Goal: Information Seeking & Learning: Learn about a topic

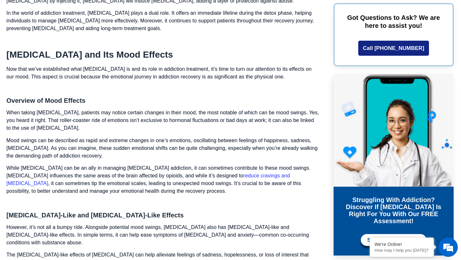
scroll to position [735, 0]
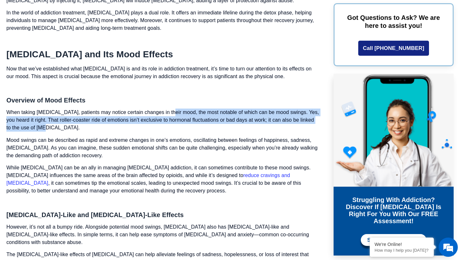
drag, startPoint x: 170, startPoint y: 101, endPoint x: 144, endPoint y: 119, distance: 31.4
click at [144, 119] on p "When taking [MEDICAL_DATA], patients may notice certain changes in their mood, …" at bounding box center [162, 119] width 313 height 23
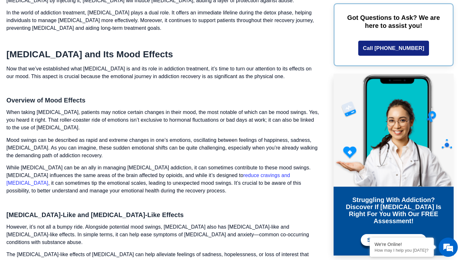
click at [164, 136] on p "Mood swings can be described as rapid and extreme changes in one’s emotions, os…" at bounding box center [162, 147] width 313 height 23
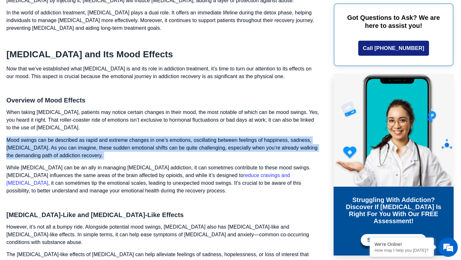
click at [164, 136] on p "Mood swings can be described as rapid and extreme changes in one’s emotions, os…" at bounding box center [162, 147] width 313 height 23
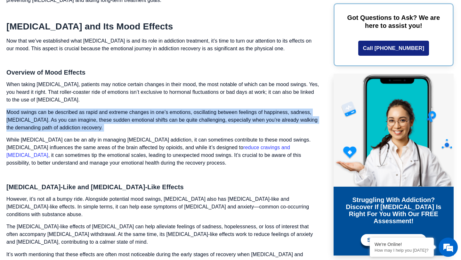
scroll to position [765, 0]
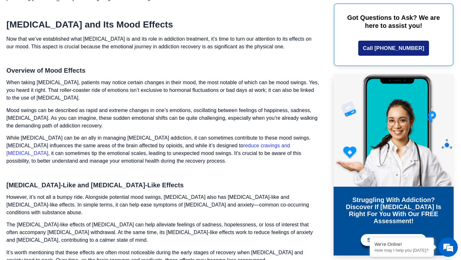
click at [164, 135] on p "While [MEDICAL_DATA] can be an ally in managing [MEDICAL_DATA] addiction, it ca…" at bounding box center [162, 149] width 313 height 31
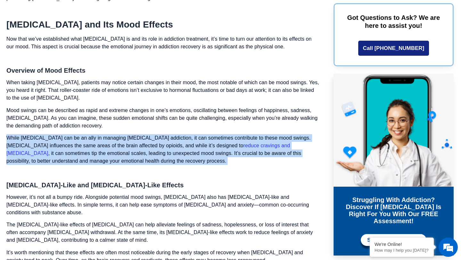
click at [164, 135] on p "While [MEDICAL_DATA] can be an ally in managing [MEDICAL_DATA] addiction, it ca…" at bounding box center [162, 149] width 313 height 31
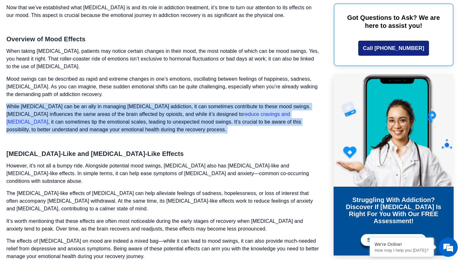
scroll to position [799, 0]
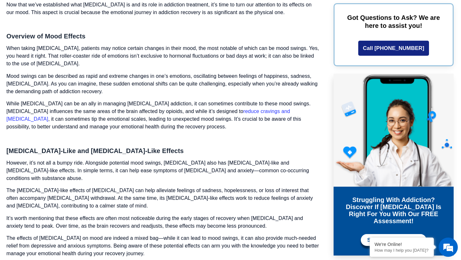
click at [165, 159] on p "However, it’s not all a bumpy ride. Alongside potential mood swings, [MEDICAL_D…" at bounding box center [162, 170] width 313 height 23
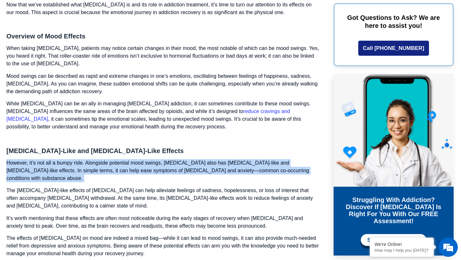
click at [165, 159] on p "However, it’s not all a bumpy ride. Alongside potential mood swings, [MEDICAL_D…" at bounding box center [162, 170] width 313 height 23
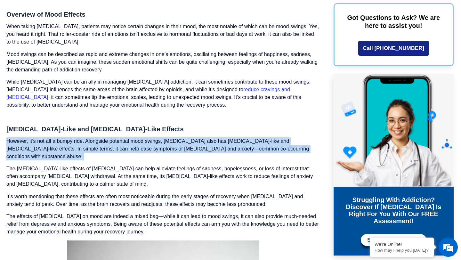
scroll to position [833, 0]
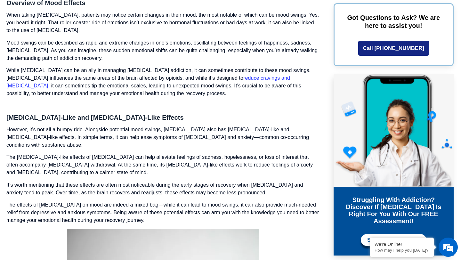
click at [163, 153] on p "The [MEDICAL_DATA]-like effects of [MEDICAL_DATA] can help alleviate feelings o…" at bounding box center [162, 164] width 313 height 23
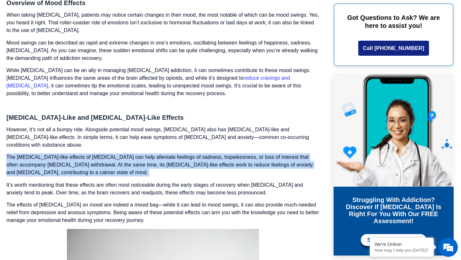
click at [163, 153] on p "The [MEDICAL_DATA]-like effects of [MEDICAL_DATA] can help alleviate feelings o…" at bounding box center [162, 164] width 313 height 23
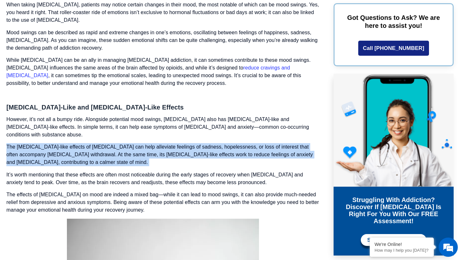
scroll to position [844, 0]
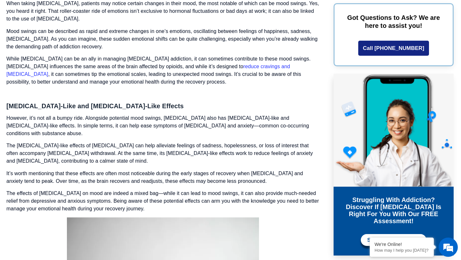
click at [163, 170] on p "It’s worth mentioning that these effects are often most noticeable during the e…" at bounding box center [162, 177] width 313 height 15
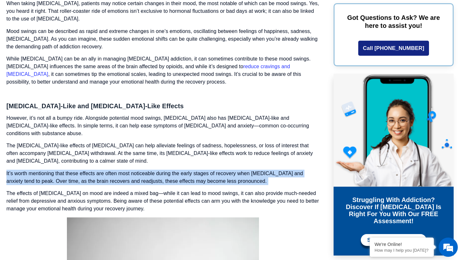
click at [163, 170] on p "It’s worth mentioning that these effects are often most noticeable during the e…" at bounding box center [162, 177] width 313 height 15
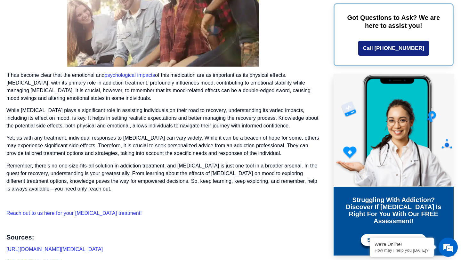
scroll to position [1931, 0]
